Goal: Transaction & Acquisition: Purchase product/service

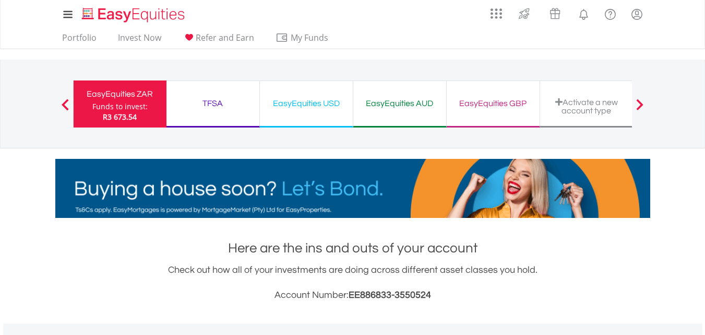
scroll to position [100, 198]
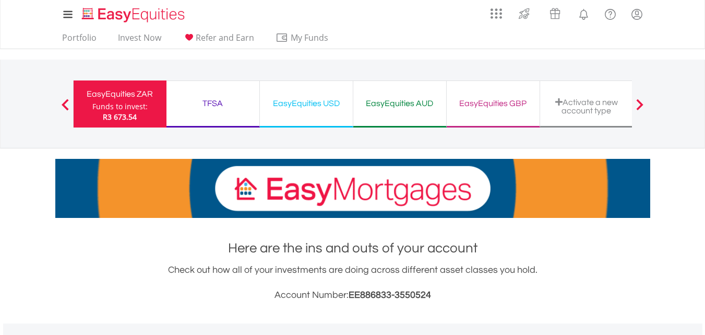
click at [303, 98] on div "EasyEquities USD" at bounding box center [306, 103] width 80 height 15
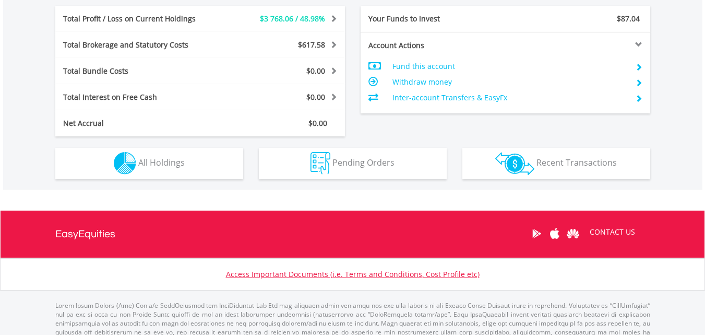
scroll to position [590, 0]
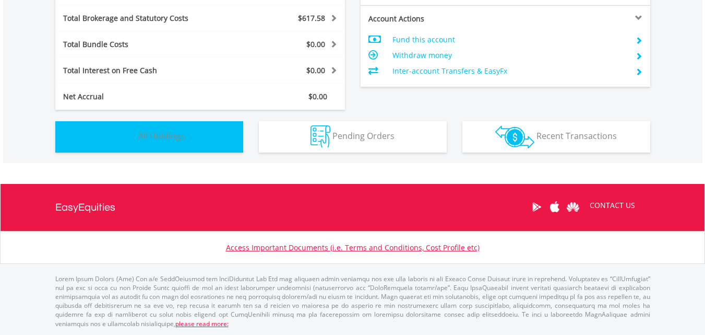
click at [175, 137] on span "All Holdings" at bounding box center [161, 135] width 46 height 11
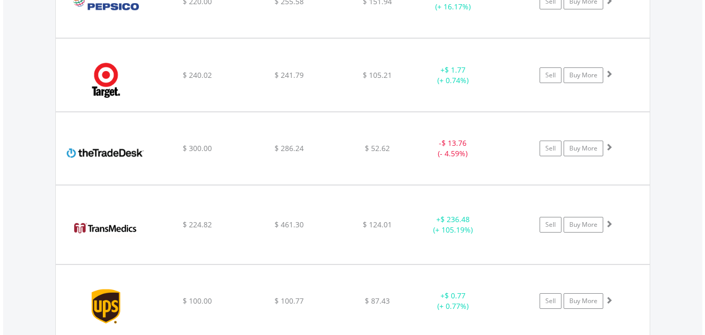
scroll to position [1975, 0]
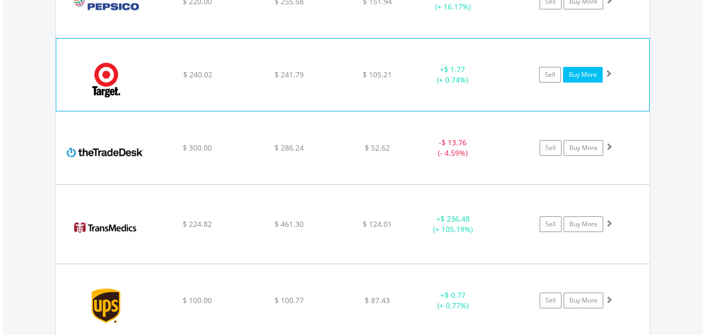
click at [577, 73] on link "Buy More" at bounding box center [583, 75] width 40 height 16
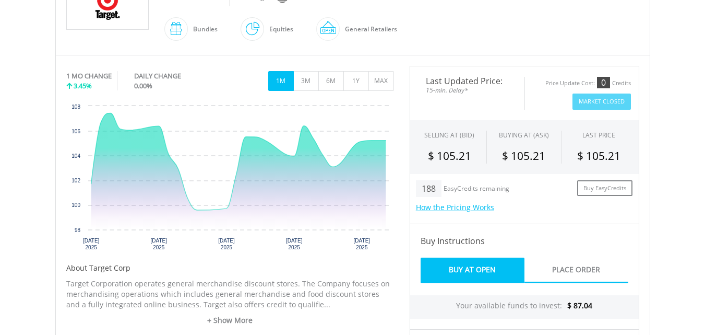
scroll to position [365, 0]
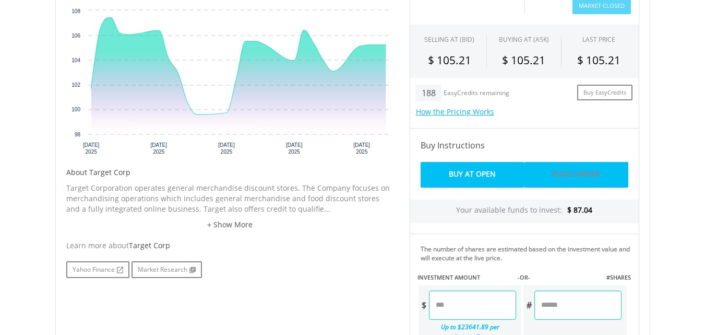
click at [574, 172] on link "Place Order" at bounding box center [576, 175] width 104 height 26
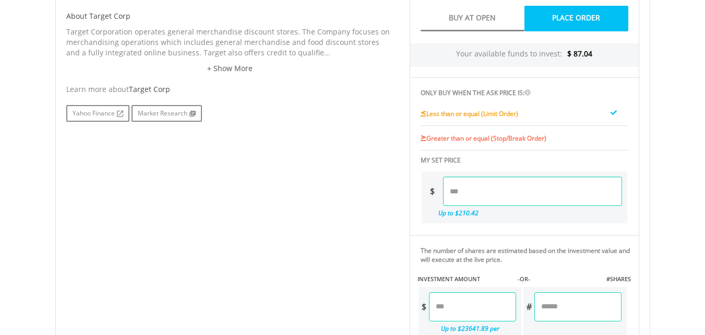
scroll to position [522, 0]
click at [462, 196] on input "number" at bounding box center [532, 190] width 179 height 29
type input "**"
type input "*****"
click at [456, 313] on input "number" at bounding box center [472, 305] width 87 height 29
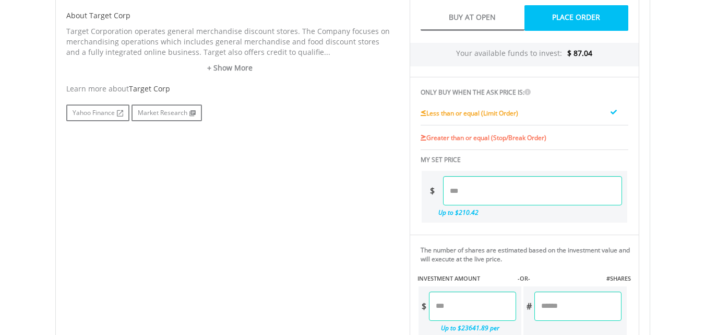
click at [396, 218] on div "No chart available. 1 MO CHANGE 3.45% DAILY CHANGE 0.00% 1M 3M 6M 1Y MAX Chart …" at bounding box center [352, 99] width 589 height 571
type input "*****"
type input "******"
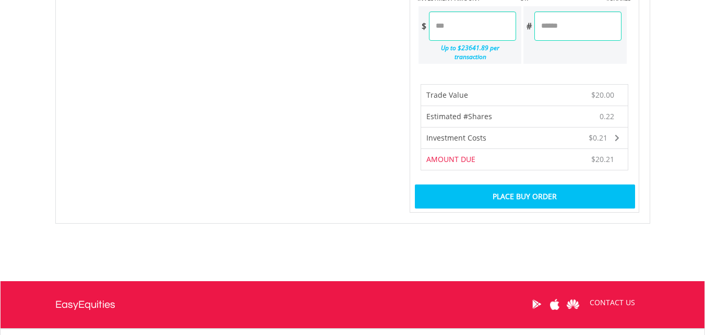
scroll to position [835, 0]
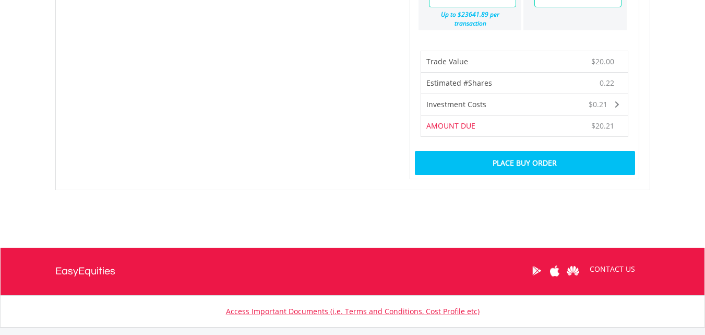
click at [521, 158] on div "Place Buy Order" at bounding box center [525, 163] width 220 height 24
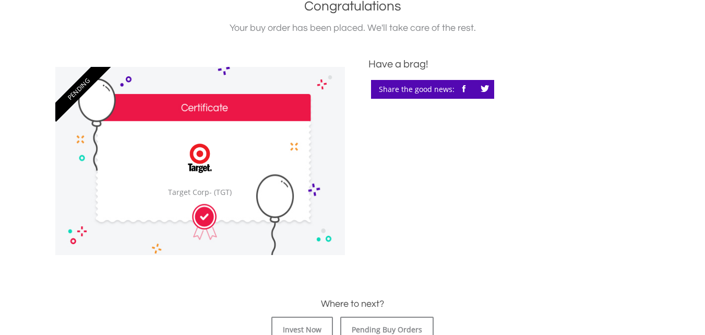
scroll to position [261, 0]
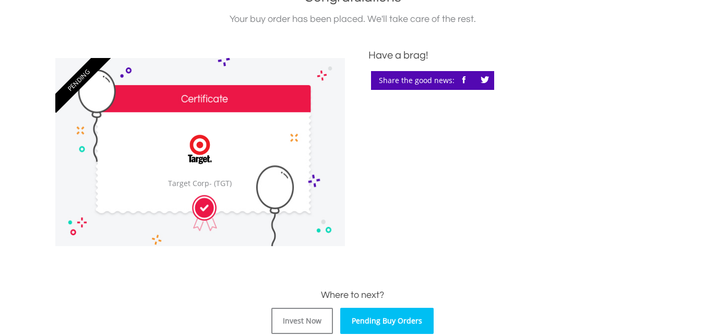
click at [354, 321] on link "Pending Buy Orders" at bounding box center [386, 320] width 93 height 26
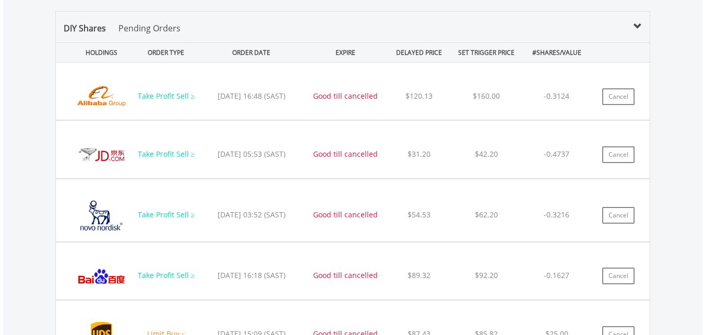
scroll to position [712, 0]
